Goal: Task Accomplishment & Management: Manage account settings

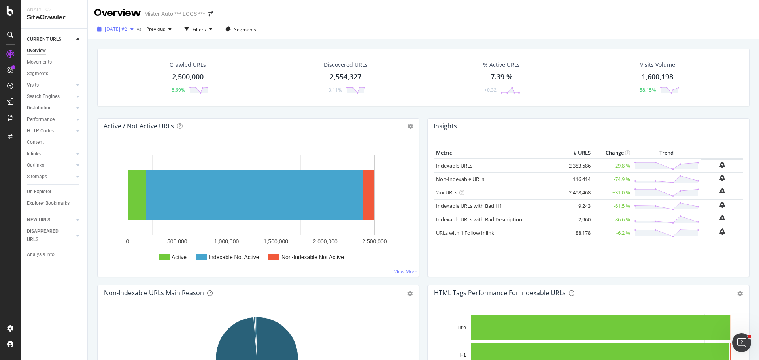
click at [127, 30] on span "2025 Aug. 29th #2" at bounding box center [116, 29] width 23 height 7
click at [127, 32] on span "2025 Aug. 29th #2" at bounding box center [116, 29] width 23 height 7
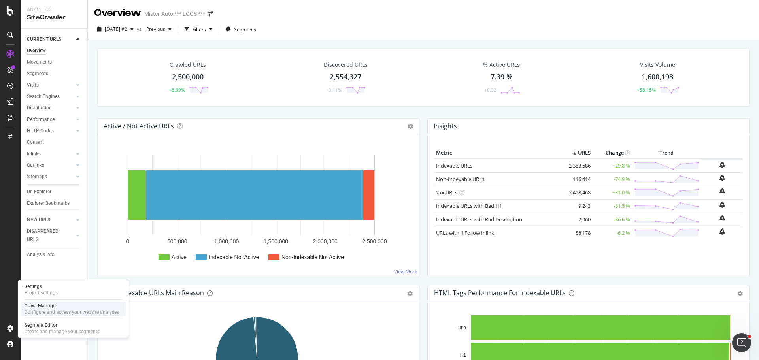
click at [49, 304] on div "Crawl Manager" at bounding box center [72, 306] width 94 height 6
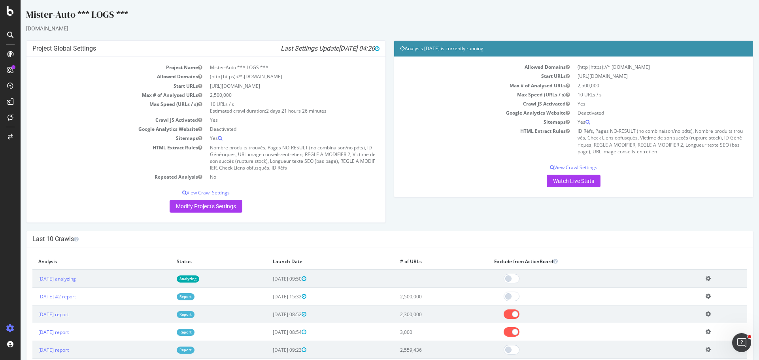
click at [709, 278] on icon at bounding box center [707, 278] width 5 height 6
click at [652, 213] on div "Project Global Settings Last Settings Update [DATE] 04:26 Project Name Mister-A…" at bounding box center [389, 135] width 735 height 190
click at [199, 281] on link "Analyzing" at bounding box center [188, 278] width 23 height 7
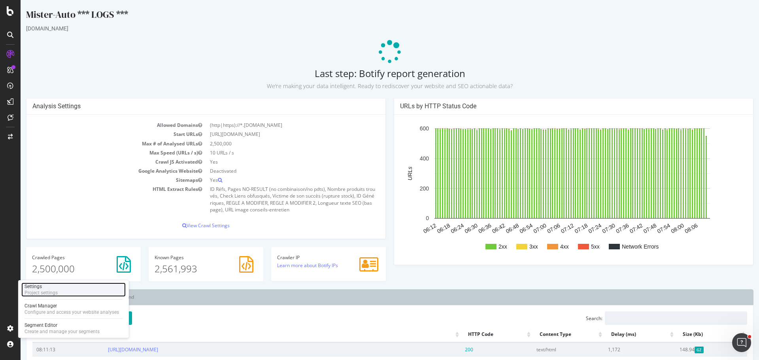
click at [47, 292] on div "Project settings" at bounding box center [41, 293] width 33 height 6
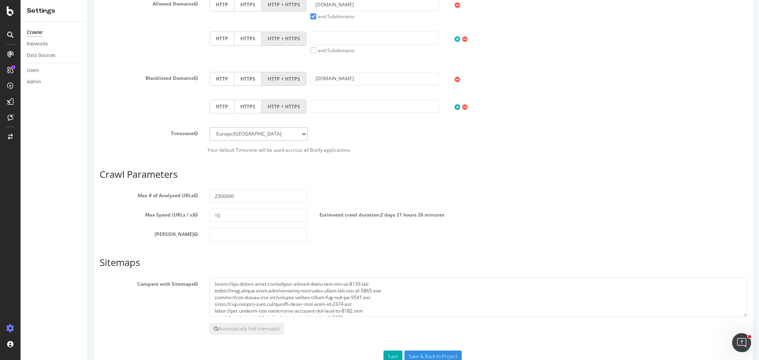
scroll to position [316, 0]
click at [221, 196] on input "2500000" at bounding box center [258, 195] width 98 height 13
type input "2800000"
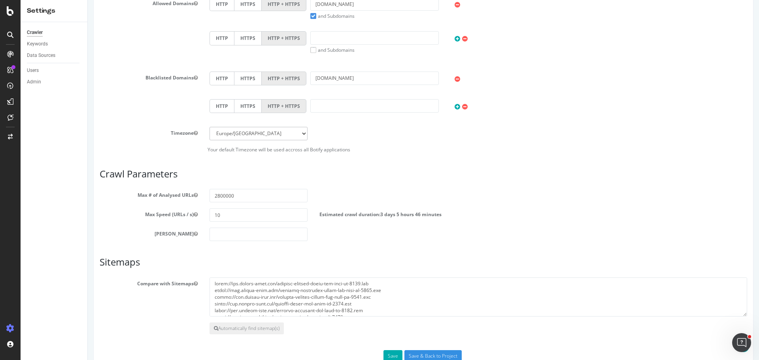
drag, startPoint x: 405, startPoint y: 172, endPoint x: 388, endPoint y: 183, distance: 20.8
click at [406, 172] on h3 "Crawl Parameters" at bounding box center [423, 174] width 647 height 10
click at [388, 356] on button "Save" at bounding box center [392, 356] width 19 height 12
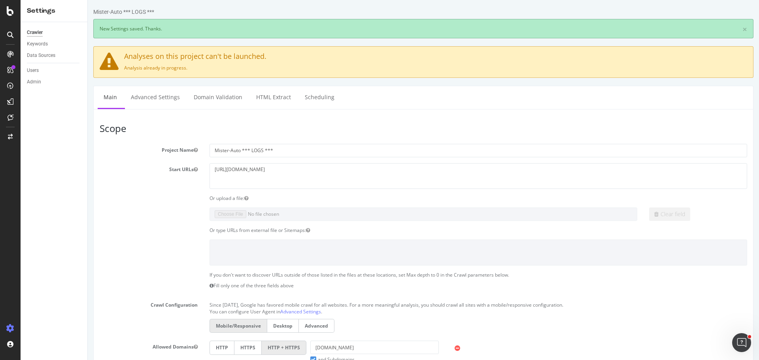
scroll to position [0, 0]
